Goal: Task Accomplishment & Management: Complete application form

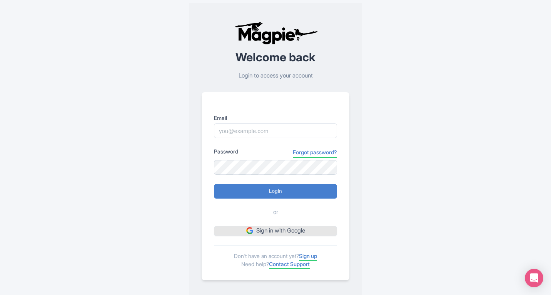
click at [265, 233] on link "Sign in with Google" at bounding box center [275, 231] width 123 height 10
click at [309, 256] on link "Sign up" at bounding box center [308, 256] width 18 height 8
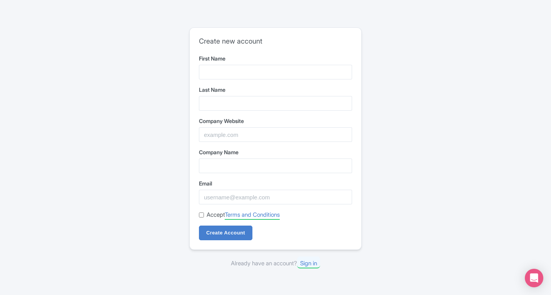
click at [248, 80] on form "First Name Last Name Company Website Company Name Email Accept Terms and Condit…" at bounding box center [275, 147] width 153 height 186
click at [246, 75] on input "First Name" at bounding box center [275, 72] width 153 height 15
type input "Johnathan"
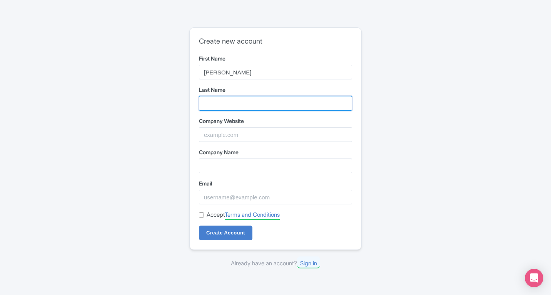
click at [225, 98] on input "Last Name" at bounding box center [275, 103] width 153 height 15
type input "Bailey"
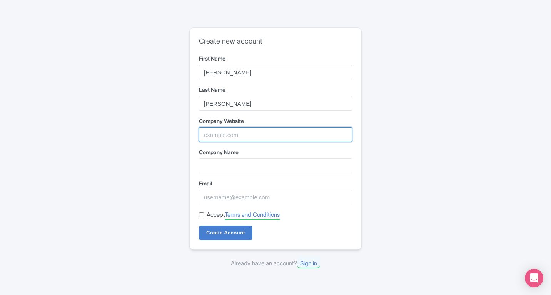
click at [233, 136] on input "Company Website" at bounding box center [275, 134] width 153 height 15
type input "Raseed"
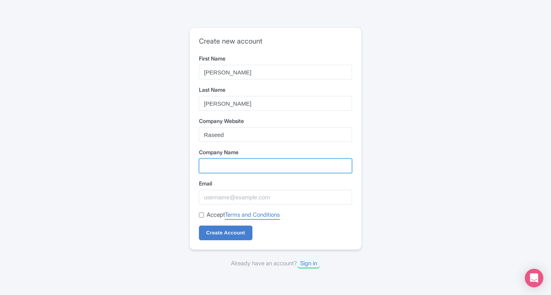
type input "Raseed"
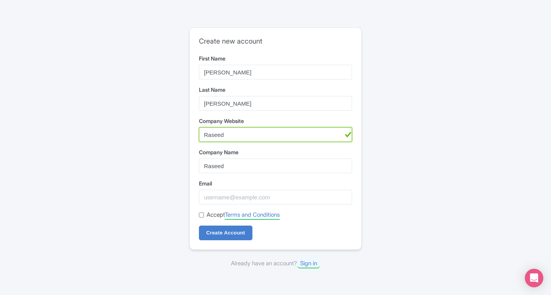
click at [224, 141] on input "Raseed" at bounding box center [275, 134] width 153 height 15
paste input "https://www.raseedapp.com"
type input "https://www.raseedapp.com"
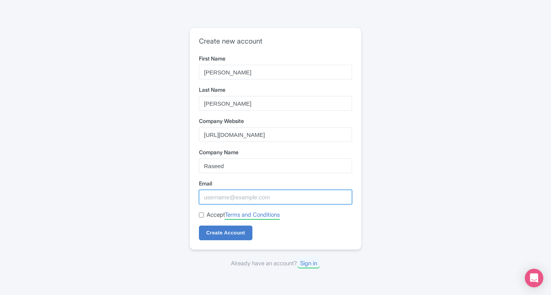
click at [220, 199] on input "Email" at bounding box center [275, 196] width 153 height 15
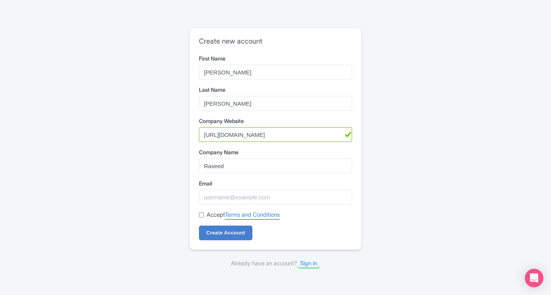
click at [279, 205] on form "First Name Johnathan Last Name Bailey Company Website https://www.raseedapp.com…" at bounding box center [275, 147] width 153 height 186
click at [276, 197] on input "Email" at bounding box center [275, 196] width 153 height 15
paste input "[EMAIL_ADDRESS][DOMAIN_NAME]"
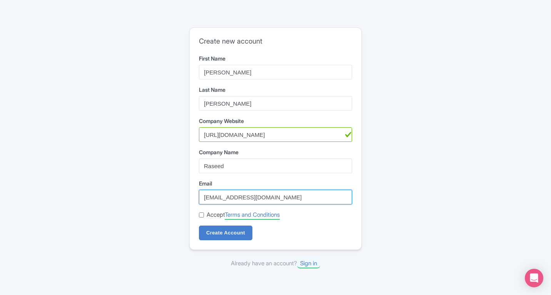
type input "[EMAIL_ADDRESS][DOMAIN_NAME]"
click at [200, 213] on input "Accept Terms and Conditions" at bounding box center [201, 214] width 5 height 5
checkbox input "true"
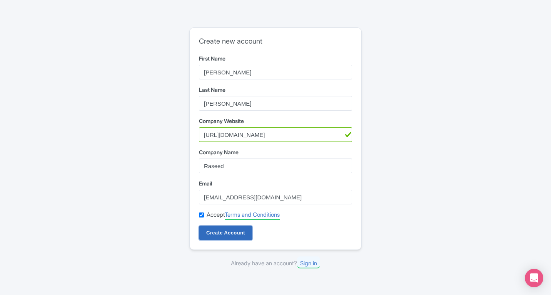
click at [207, 226] on input "Create Account" at bounding box center [226, 232] width 54 height 15
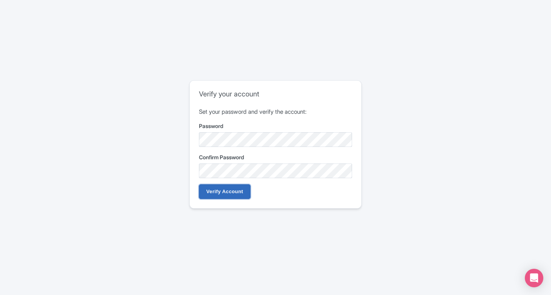
click at [228, 188] on input "Verify Account" at bounding box center [225, 191] width 52 height 15
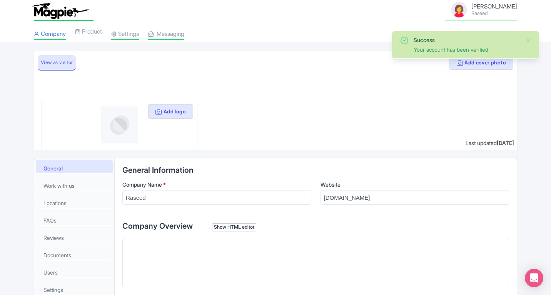
click at [172, 100] on div "Add logo" at bounding box center [120, 125] width 156 height 50
click at [172, 110] on button "Add logo" at bounding box center [170, 111] width 45 height 15
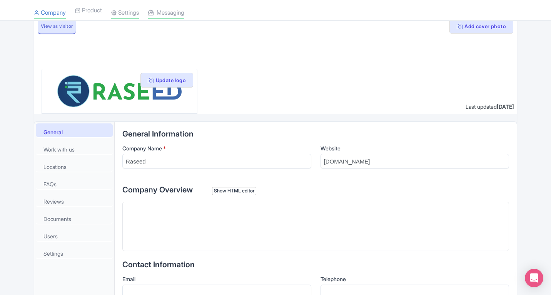
scroll to position [154, 0]
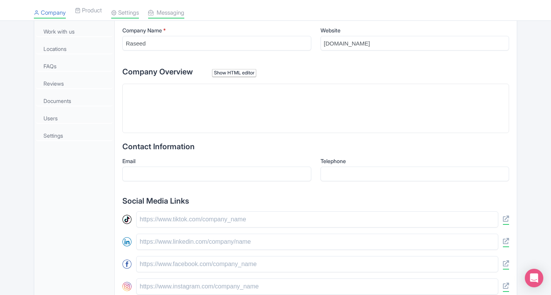
click at [179, 143] on h2 "Contact Information" at bounding box center [315, 146] width 387 height 8
click at [183, 133] on trix-editor at bounding box center [315, 108] width 387 height 49
click at [187, 107] on trix-editor at bounding box center [315, 108] width 387 height 49
paste trix-editor "<div>Raseed’s invoicing software helps small business globally create professio…"
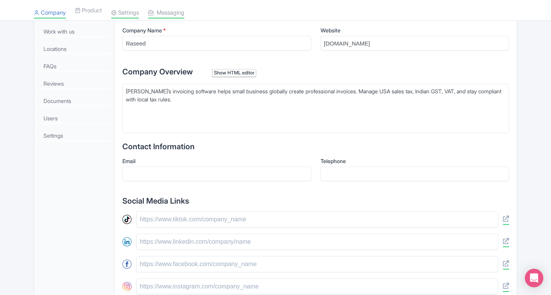
type trix-editor "<div>Raseed’s invoicing software helps small business globally create professio…"
click at [168, 168] on input "Email" at bounding box center [216, 173] width 189 height 15
click at [164, 181] on div "Email" at bounding box center [216, 172] width 189 height 30
click at [164, 178] on input "Email" at bounding box center [216, 173] width 189 height 15
paste input "[EMAIL_ADDRESS][DOMAIN_NAME]"
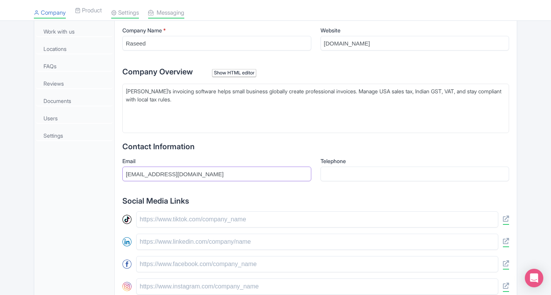
type input "[EMAIL_ADDRESS][DOMAIN_NAME]"
click at [344, 171] on input "Telephone" at bounding box center [415, 173] width 189 height 15
click at [338, 179] on input "Telephone" at bounding box center [415, 173] width 189 height 15
paste input "+91 9025049439"
click at [334, 172] on input "+91 9025049439" at bounding box center [415, 173] width 189 height 15
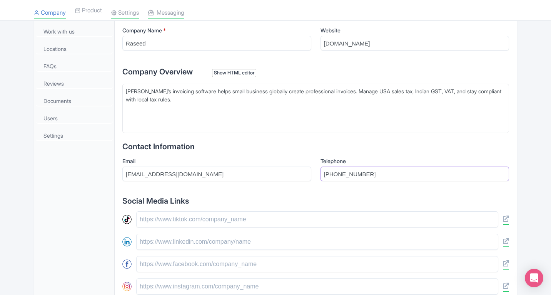
type input "[PHONE_NUMBER]"
click at [181, 217] on input "text" at bounding box center [317, 219] width 362 height 16
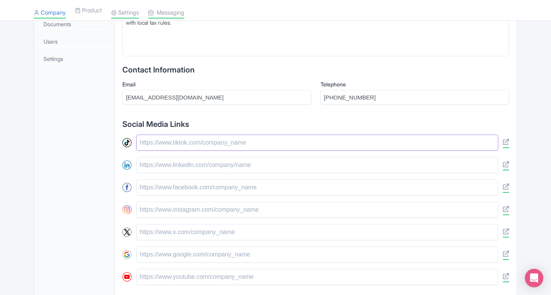
scroll to position [231, 0]
click at [186, 167] on input "text" at bounding box center [317, 164] width 362 height 16
click at [180, 190] on input "text" at bounding box center [317, 187] width 362 height 16
click at [192, 169] on input "text" at bounding box center [317, 164] width 362 height 16
paste input "https://www.linkedin.com/company/infinityhubraseed/"
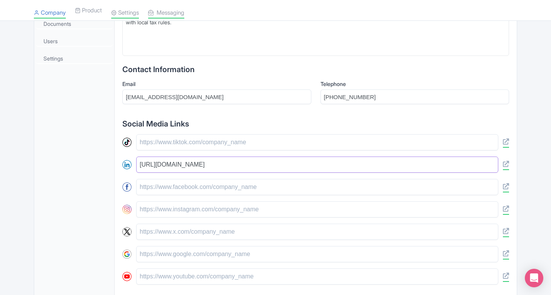
type input "https://www.linkedin.com/company/infinityhubraseed/"
click at [181, 193] on input "text" at bounding box center [317, 187] width 362 height 16
click at [163, 191] on input "text" at bounding box center [317, 187] width 362 height 16
paste input "https://www.facebook.com/infinityhubraseed/"
type input "https://www.facebook.com/infinityhubraseed/"
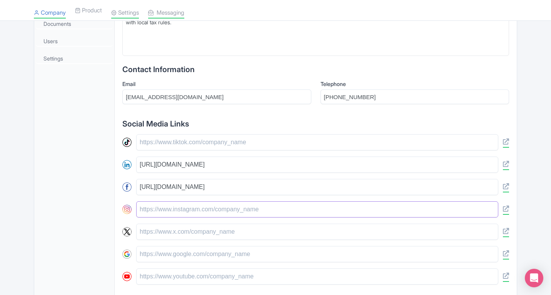
click at [162, 211] on input "text" at bounding box center [317, 209] width 362 height 16
click at [221, 212] on input "text" at bounding box center [317, 209] width 362 height 16
paste input "https://www.instagram.com/infinityhubraseed/"
type input "https://www.instagram.com/infinityhubraseed/"
click at [171, 239] on input "text" at bounding box center [317, 231] width 362 height 16
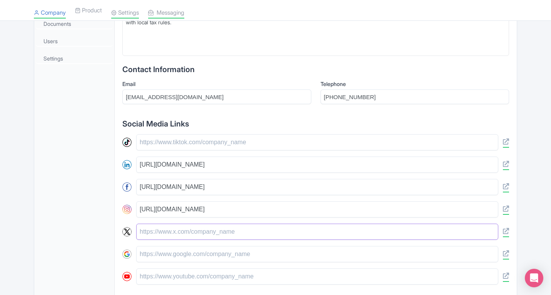
click at [169, 235] on input "text" at bounding box center [317, 231] width 362 height 16
paste input "https://x.com/RaseedInfinity"
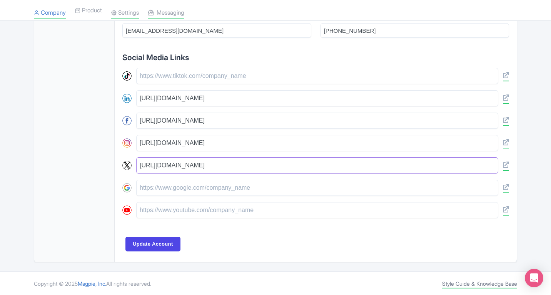
scroll to position [298, 0]
type input "https://x.com/RaseedInfinity"
click at [150, 209] on input "text" at bounding box center [317, 209] width 362 height 16
click at [138, 213] on input "text" at bounding box center [317, 209] width 362 height 16
paste input "https://www.youtube.com/@InfinityhubRaseed"
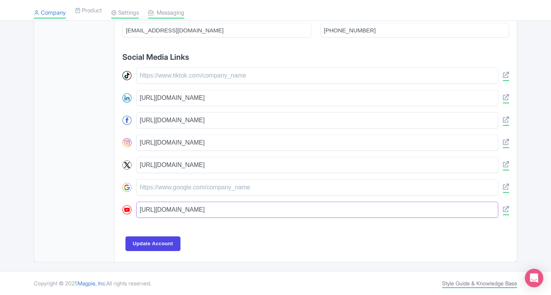
click at [145, 213] on input "https://www.youtube.com/@InfinityhubRaseed" at bounding box center [317, 209] width 362 height 16
type input "https://www.youtube.com/@InfinityhubRaseed"
click at [144, 239] on input "Update Account" at bounding box center [153, 243] width 55 height 15
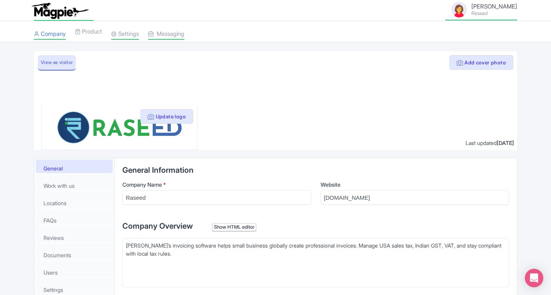
click at [503, 3] on span "[PERSON_NAME]" at bounding box center [495, 6] width 46 height 7
click at [53, 62] on link "View as visitor" at bounding box center [57, 62] width 38 height 15
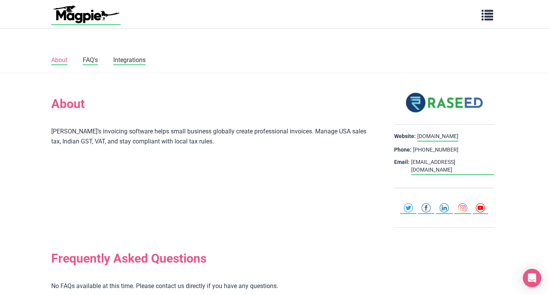
scroll to position [125, 0]
